Goal: Check status: Check status

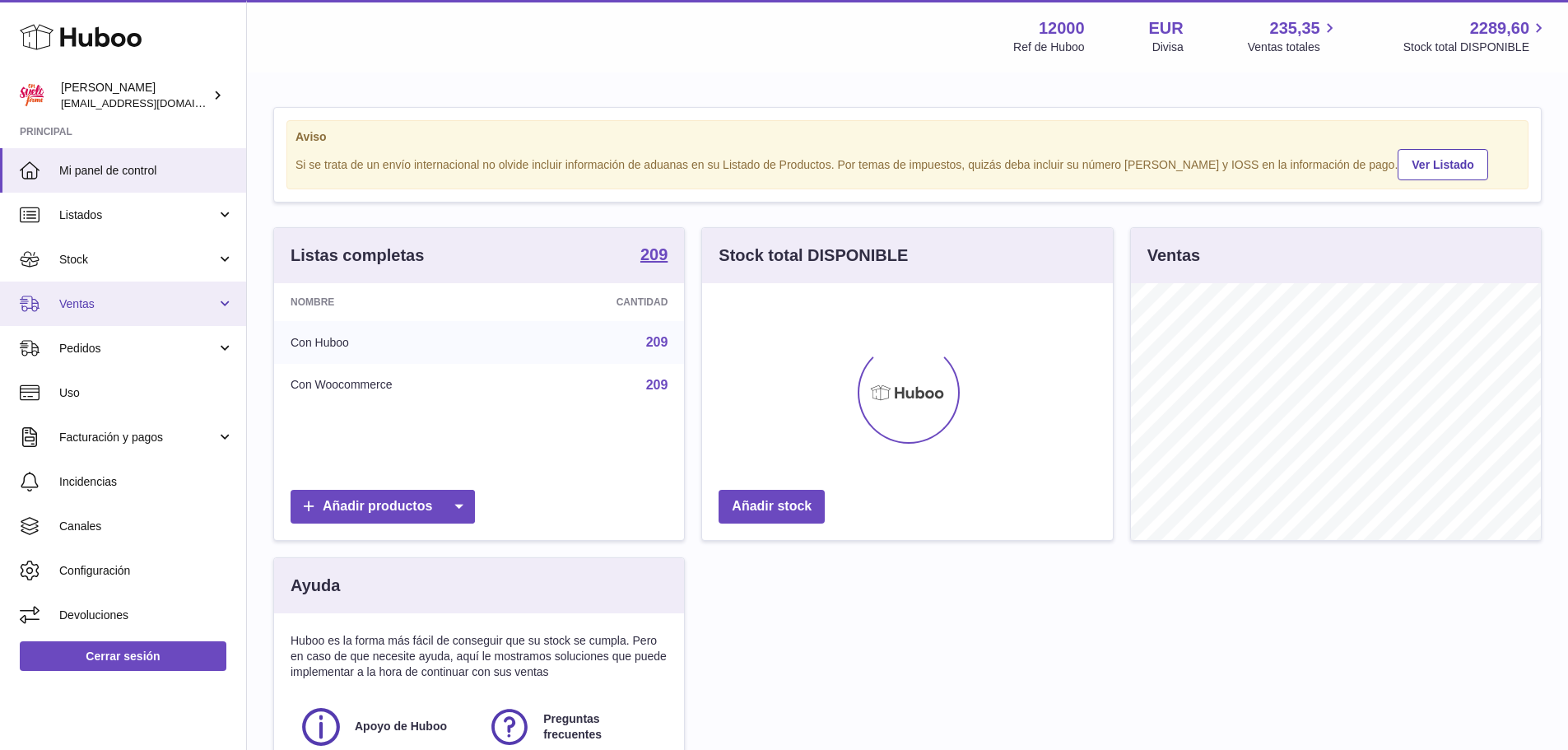
scroll to position [257, 411]
click at [149, 308] on span "Ventas" at bounding box center [138, 304] width 157 height 15
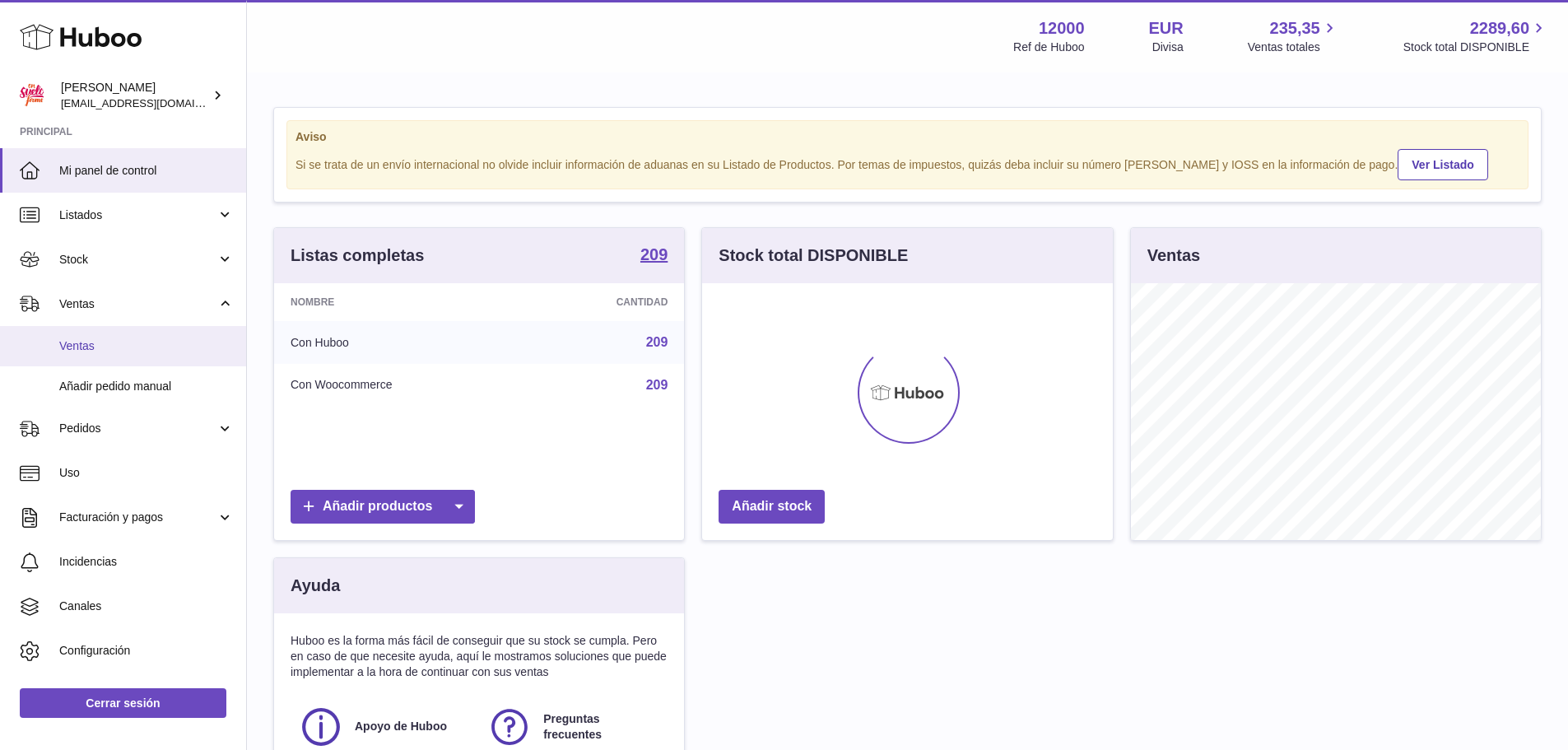
click at [146, 338] on span "Ventas" at bounding box center [146, 346] width 174 height 15
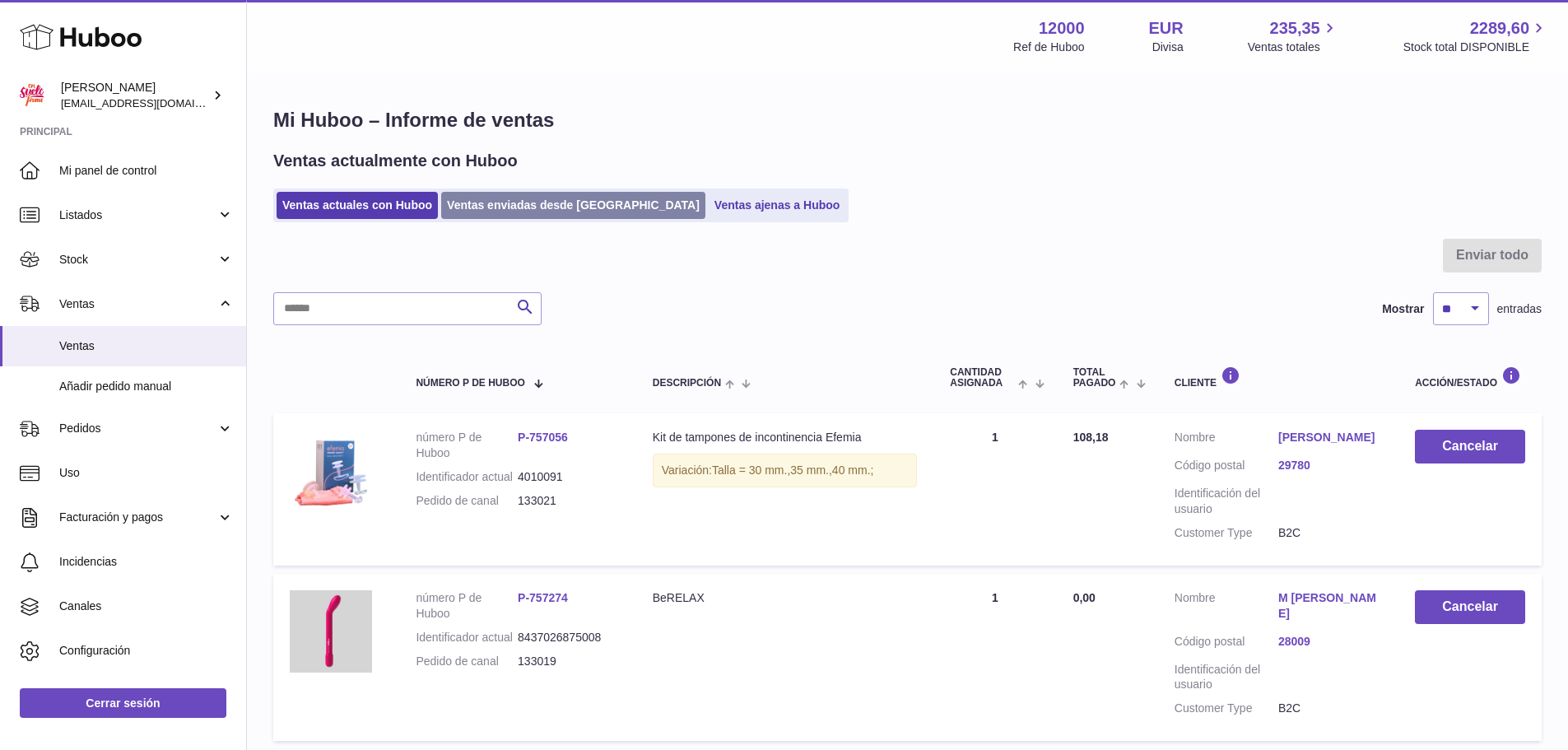
click at [488, 211] on link "Ventas enviadas desde [GEOGRAPHIC_DATA]" at bounding box center [573, 205] width 264 height 27
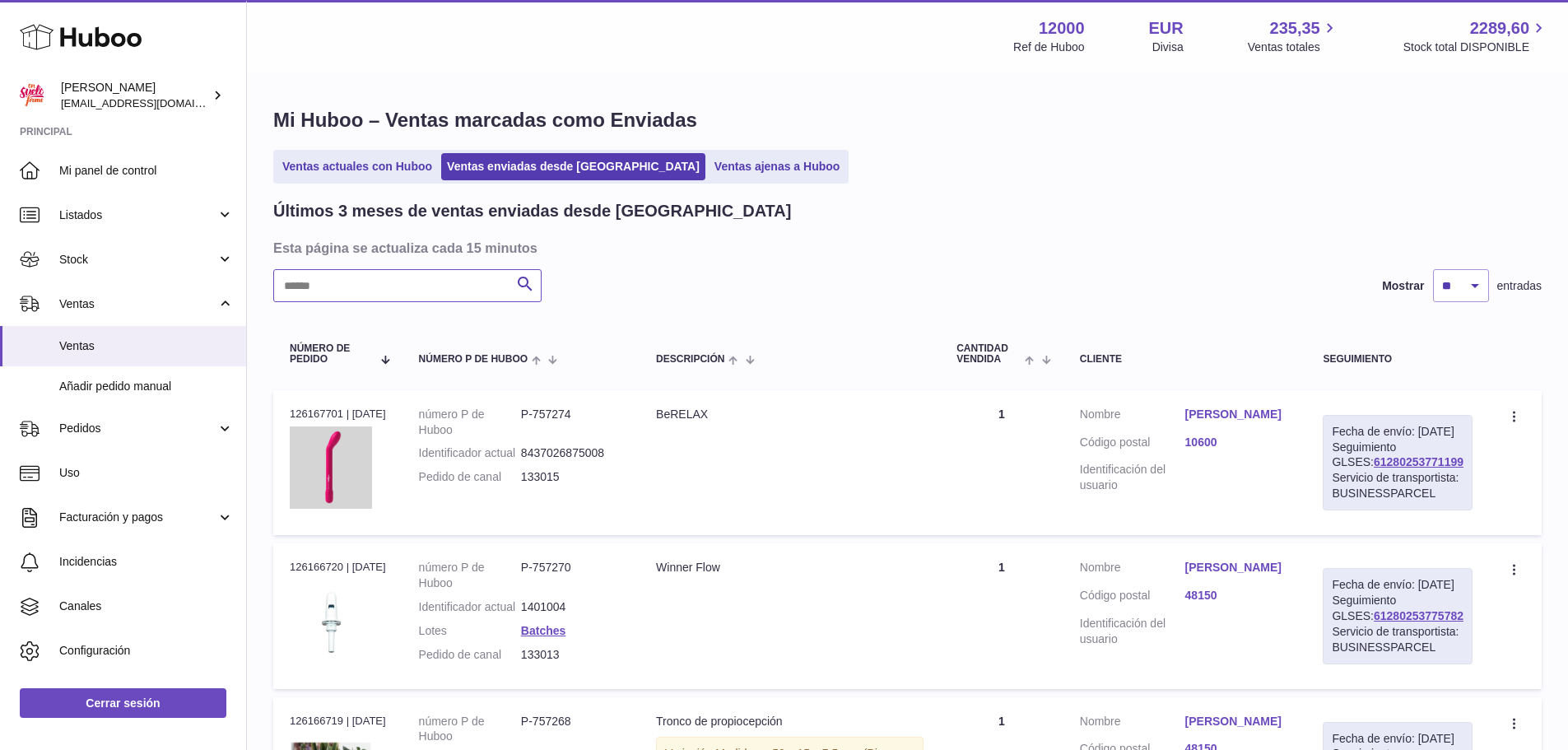
click at [447, 282] on input "text" at bounding box center [408, 285] width 268 height 33
paste input "******"
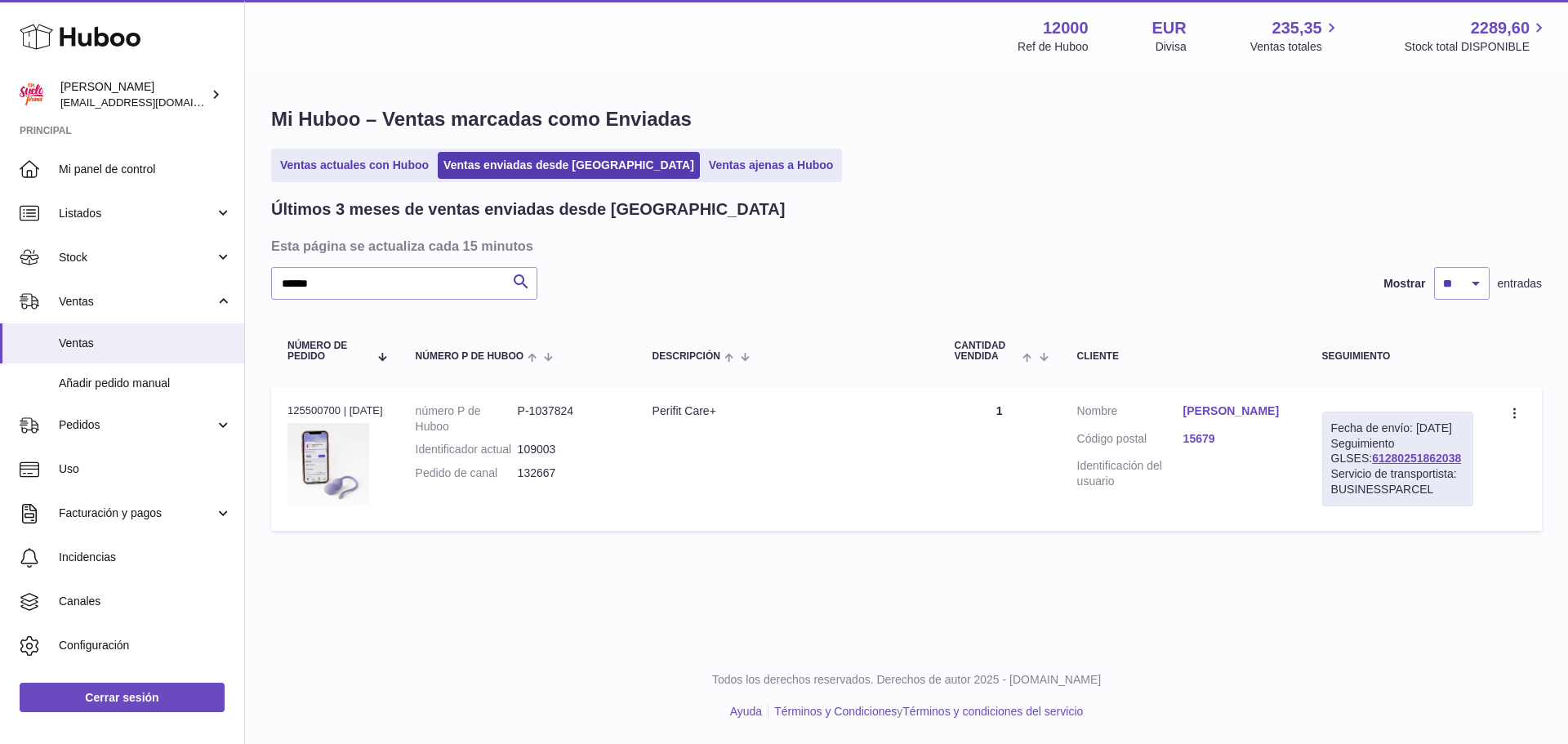
drag, startPoint x: 1442, startPoint y: 475, endPoint x: 1336, endPoint y: 477, distance: 106.0
click at [1336, 477] on div "Fecha de envío: [DATE] Seguimiento GLSES: 61280251862038 Servicio de transporti…" at bounding box center [1398, 459] width 151 height 95
copy link "61280251862038"
drag, startPoint x: 358, startPoint y: 290, endPoint x: 180, endPoint y: 300, distance: 178.3
click at [180, 300] on div "Huboo [PERSON_NAME] [EMAIL_ADDRESS][DOMAIN_NAME] Principal Mi panel de control …" at bounding box center [784, 372] width 1568 height 744
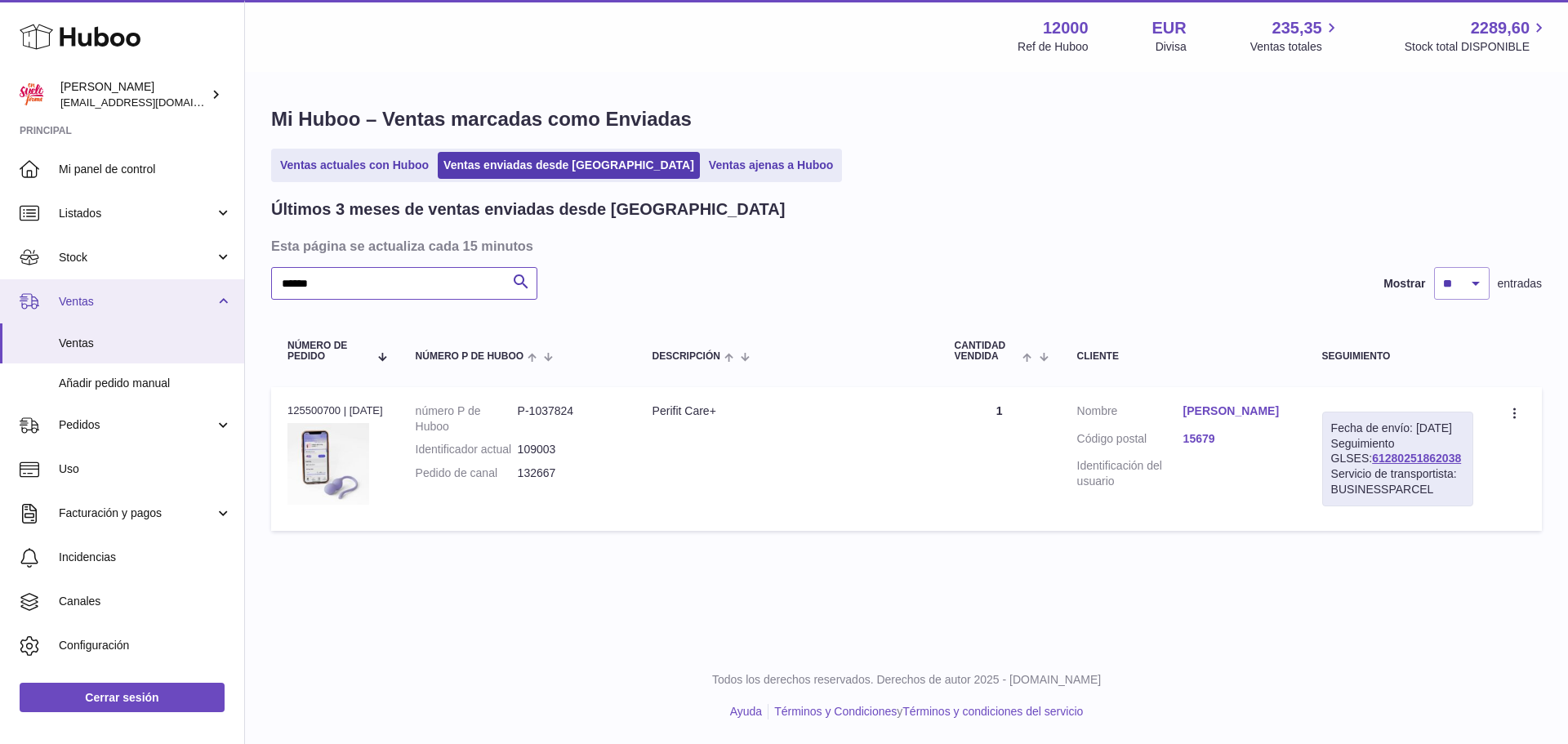
paste input "text"
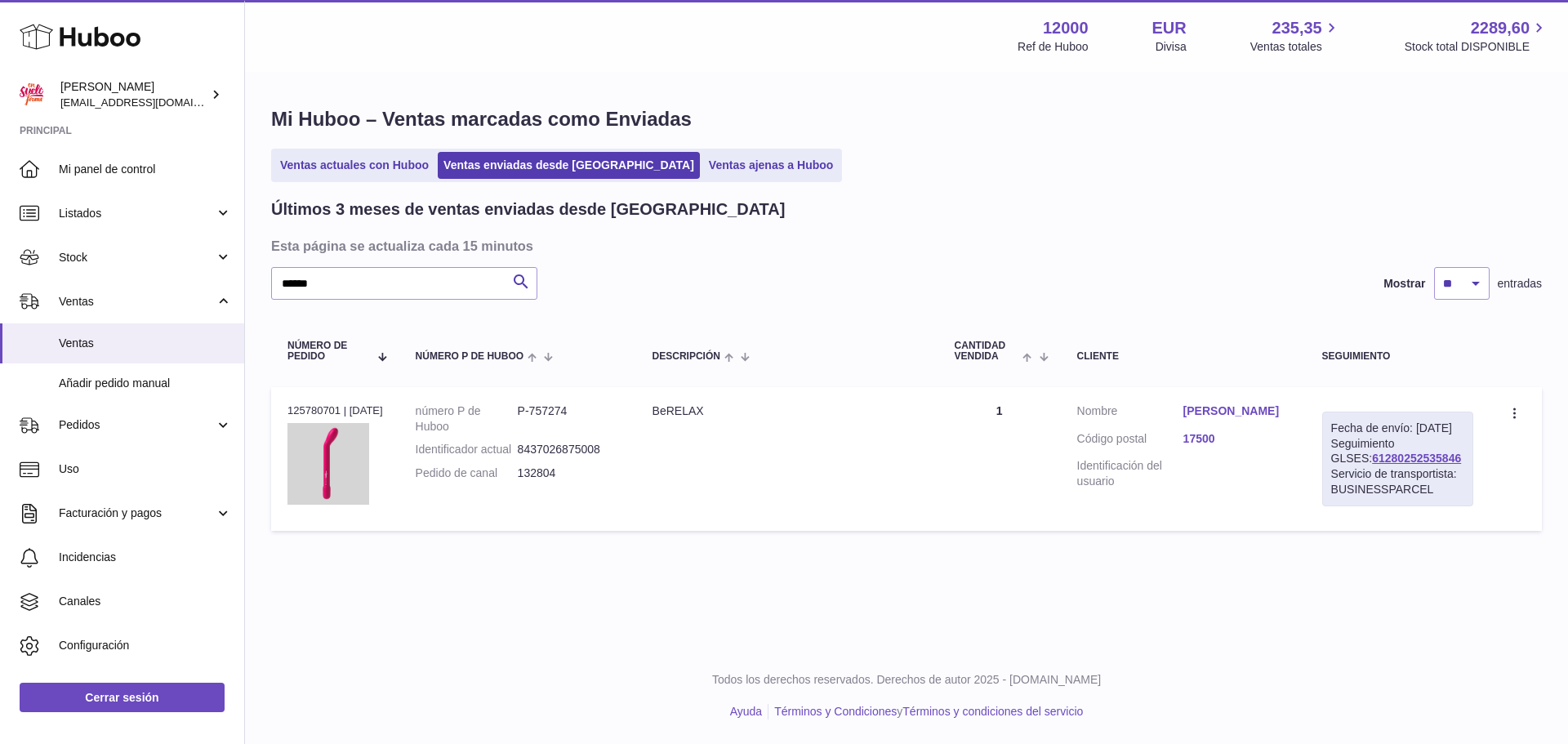
drag, startPoint x: 1430, startPoint y: 473, endPoint x: 1322, endPoint y: 474, distance: 108.0
click at [1322, 474] on div "Fecha de envío: [DATE] Seguimiento GLSES: 61280252535846 Servicio de transporti…" at bounding box center [1398, 459] width 151 height 95
copy link "61280252535846"
click at [247, 297] on div "Mi Huboo – Ventas marcadas como Enviadas Ventas actuales con Huboo Ventas envia…" at bounding box center [906, 323] width 1323 height 498
paste input "text"
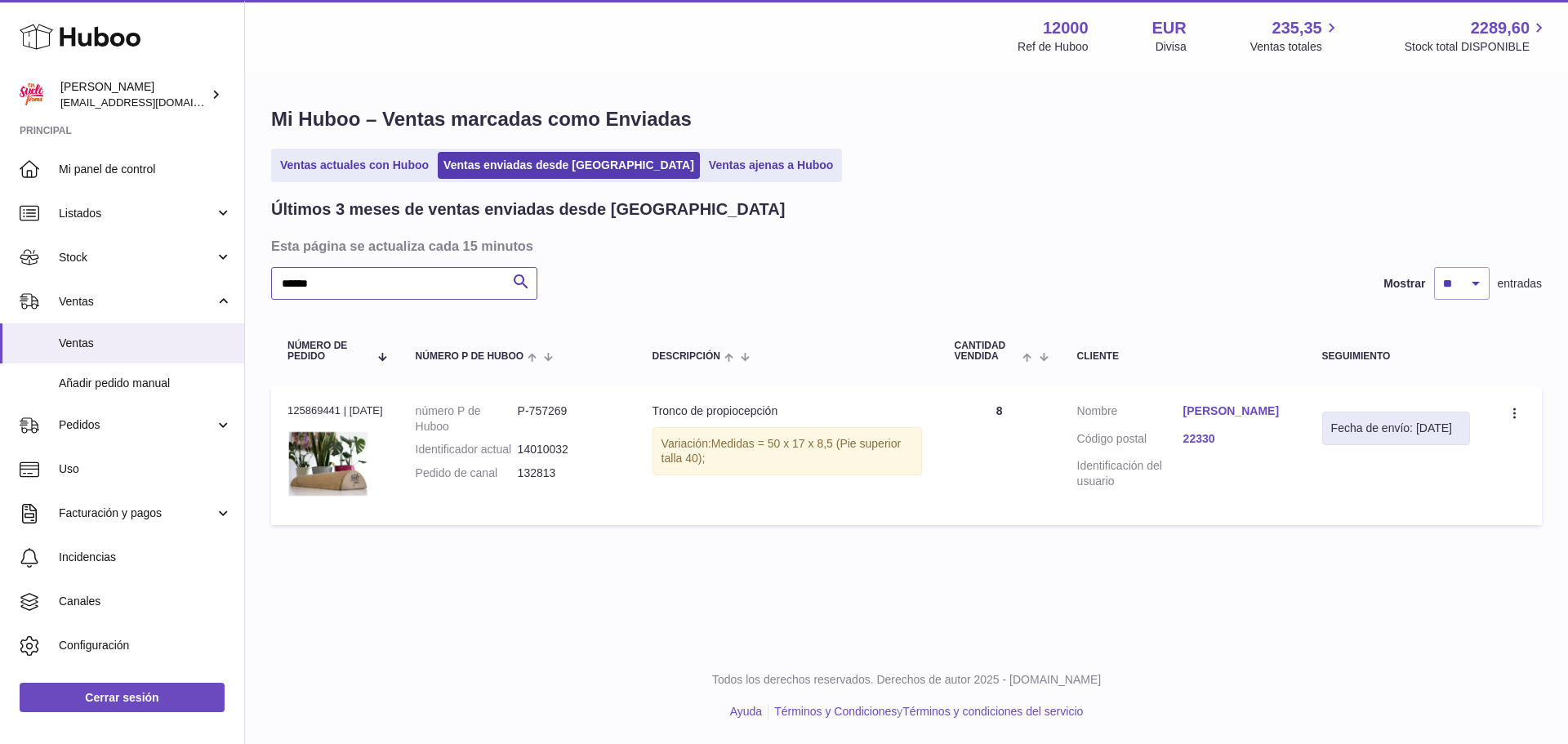
type input "******"
drag, startPoint x: 339, startPoint y: 409, endPoint x: 287, endPoint y: 409, distance: 52.0
click at [287, 409] on div "N° de pedido 125869441 | [DATE]" at bounding box center [335, 410] width 96 height 14
copy div "125869441"
